Goal: Information Seeking & Learning: Learn about a topic

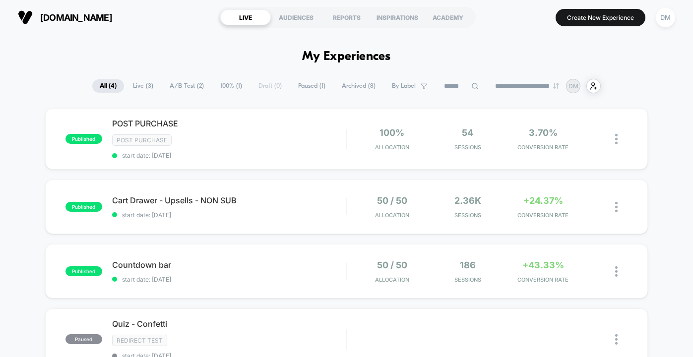
scroll to position [16, 0]
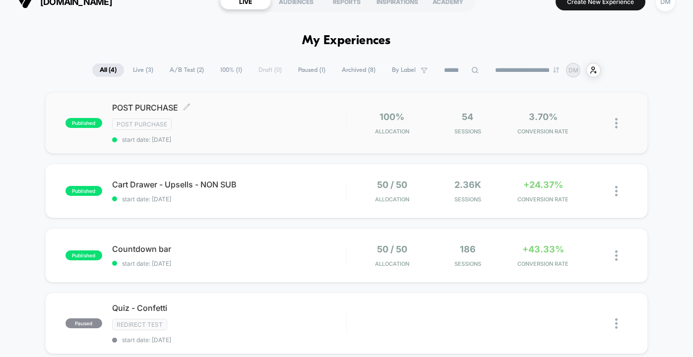
click at [315, 136] on span "start date: [DATE]" at bounding box center [229, 139] width 234 height 7
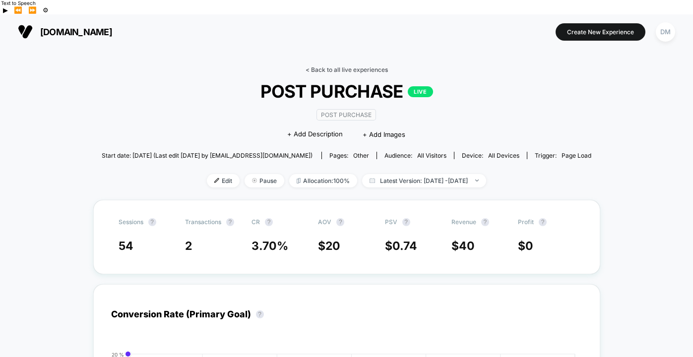
click at [322, 66] on link "< Back to all live experiences" at bounding box center [347, 69] width 82 height 7
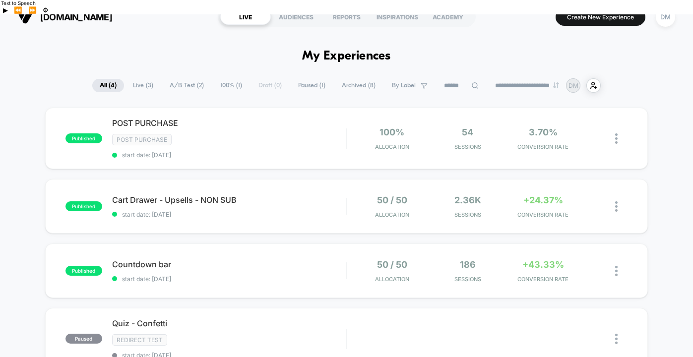
scroll to position [34, 0]
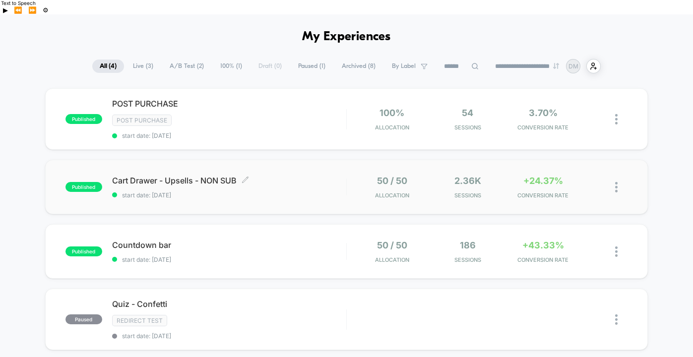
click at [318, 176] on div "Cart Drawer - Upsells - NON SUB Click to edit experience details Click to edit …" at bounding box center [229, 187] width 234 height 23
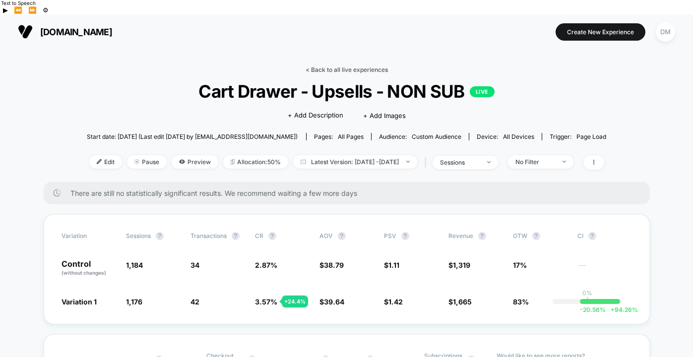
click at [353, 66] on link "< Back to all live experiences" at bounding box center [347, 69] width 82 height 7
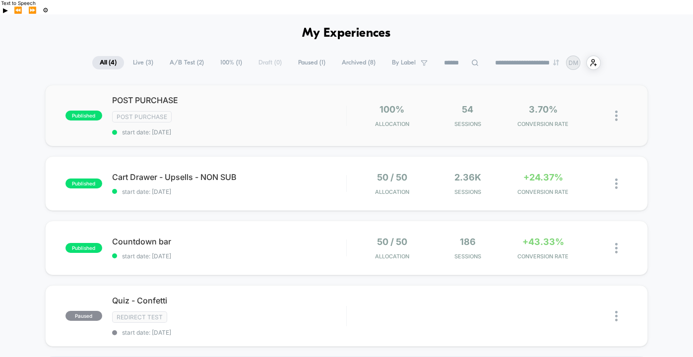
scroll to position [38, 0]
click at [321, 236] on span "Countdown bar Click to edit experience details" at bounding box center [229, 241] width 234 height 10
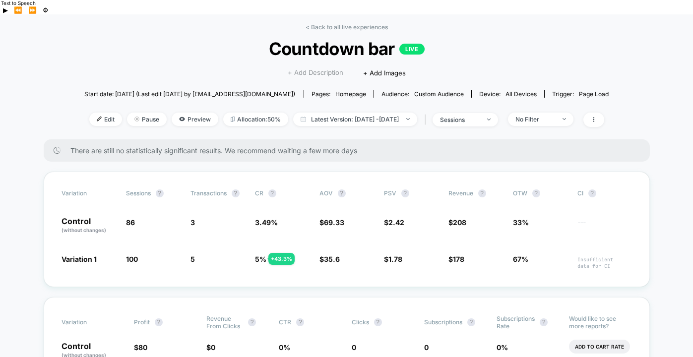
scroll to position [32, 0]
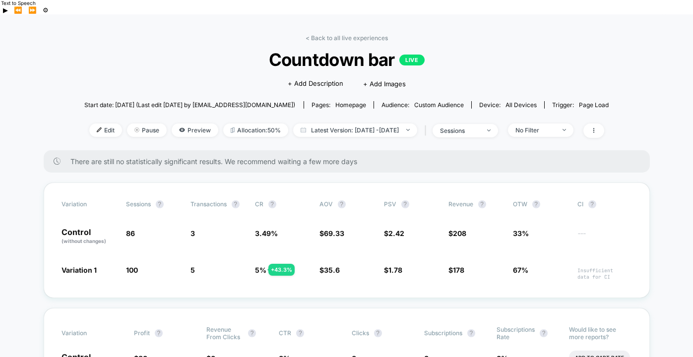
click at [350, 77] on div "Click to edit experience details + Add Description + Add Images" at bounding box center [346, 83] width 315 height 26
